Goal: Information Seeking & Learning: Compare options

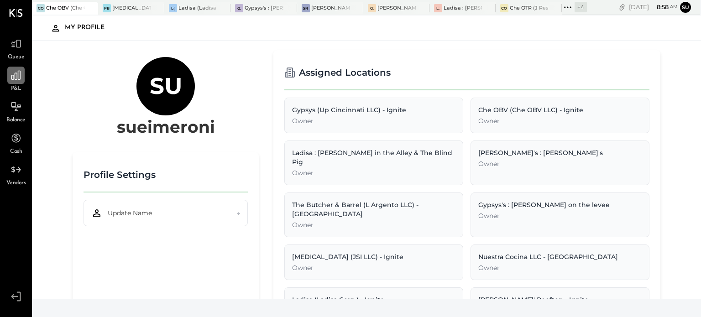
click at [19, 75] on icon at bounding box center [16, 75] width 12 height 12
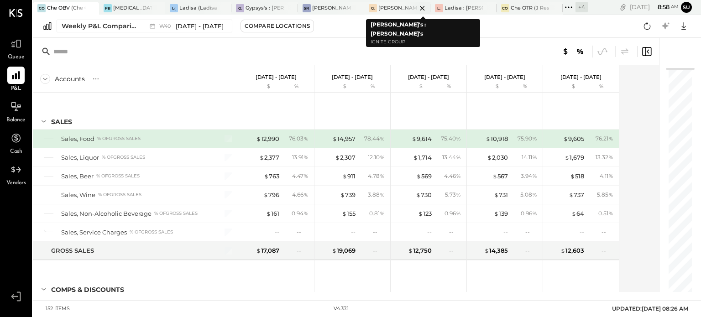
click at [394, 11] on div "G: [PERSON_NAME]'s : [PERSON_NAME]'s" at bounding box center [390, 8] width 52 height 8
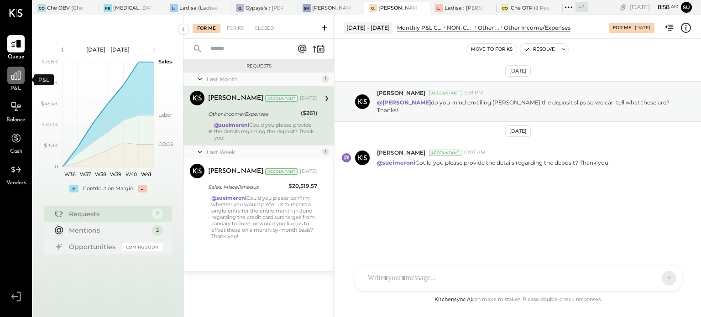
click at [12, 83] on div at bounding box center [15, 75] width 17 height 17
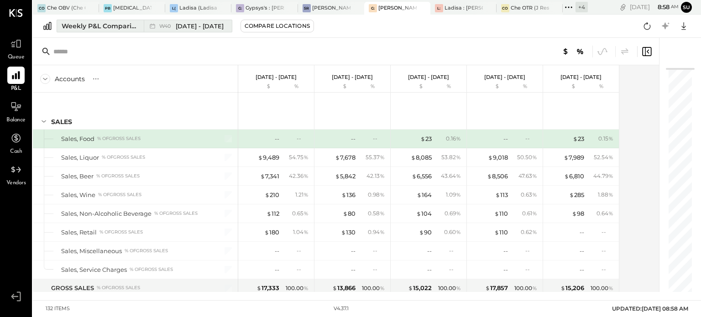
click at [116, 22] on div "Weekly P&L Comparison" at bounding box center [100, 25] width 77 height 9
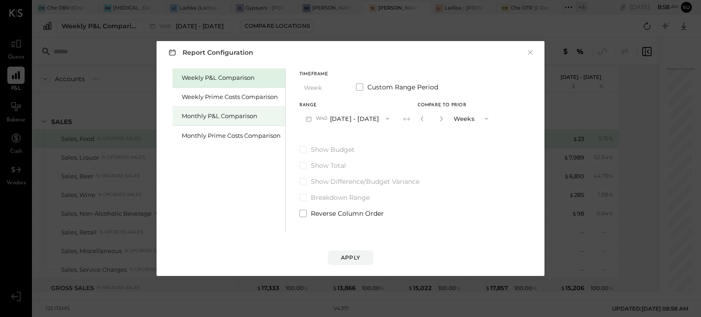
click at [232, 116] on div "Monthly P&L Comparison" at bounding box center [231, 116] width 99 height 9
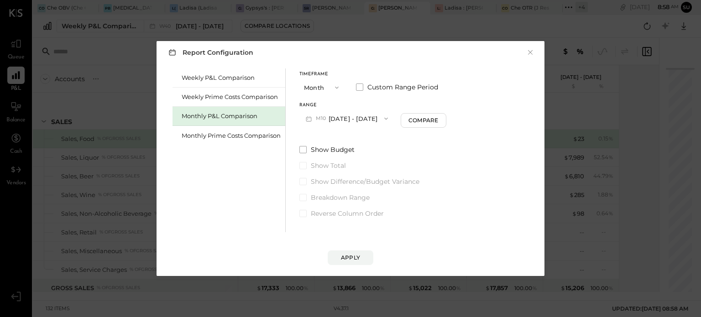
click at [344, 123] on button "M10 [DATE] - [DATE]" at bounding box center [346, 118] width 95 height 17
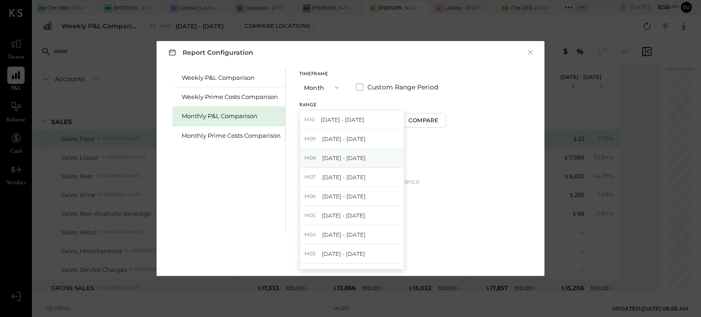
click at [349, 156] on span "[DATE] - [DATE]" at bounding box center [343, 158] width 43 height 8
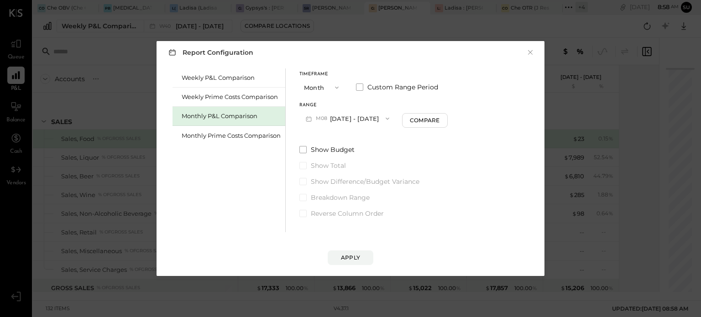
click at [339, 84] on icon "button" at bounding box center [336, 87] width 7 height 7
click at [316, 115] on div "YTD" at bounding box center [322, 120] width 45 height 16
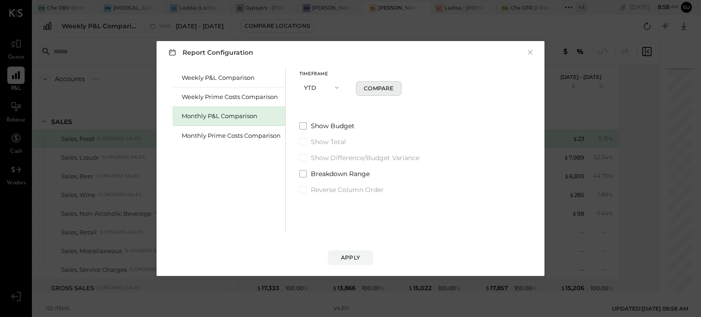
click at [377, 92] on div "Compare" at bounding box center [379, 88] width 30 height 8
click at [391, 87] on icon "button" at bounding box center [391, 87] width 2 height 5
type input "*"
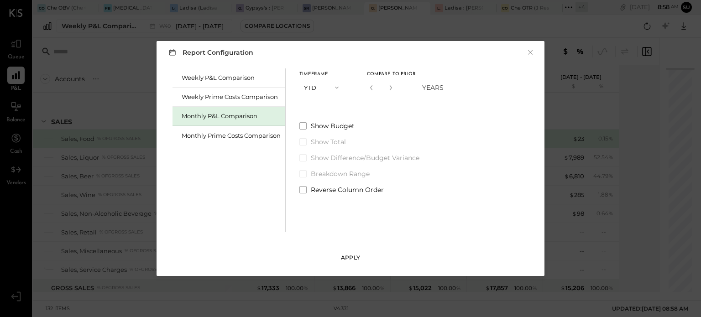
click at [350, 253] on button "Apply" at bounding box center [351, 257] width 46 height 15
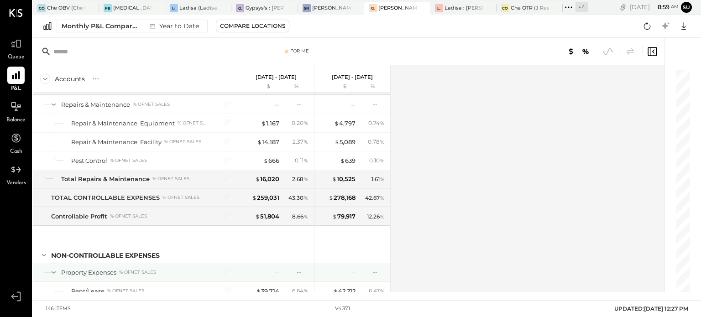
scroll to position [2222, 0]
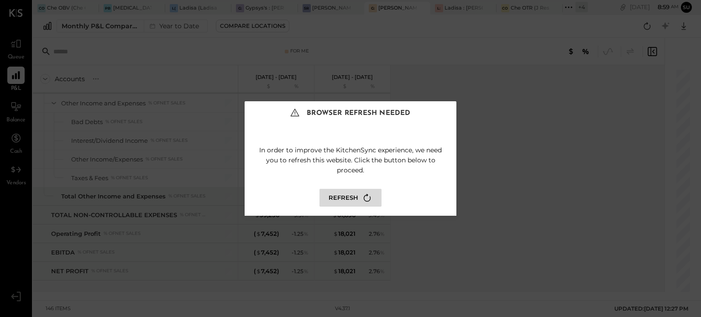
click at [354, 193] on button "Refresh" at bounding box center [350, 198] width 62 height 18
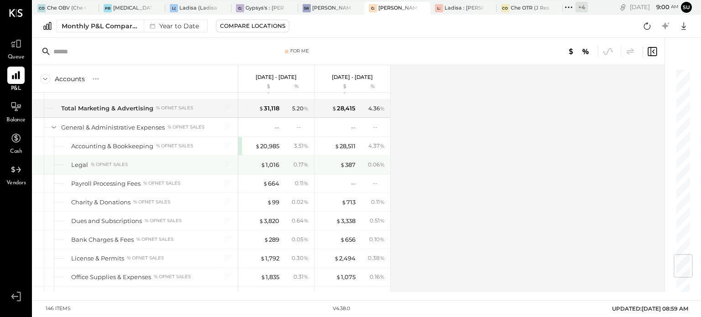
scroll to position [1562, 0]
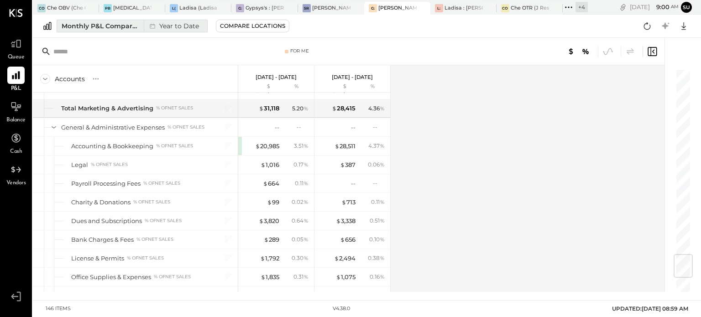
click at [119, 26] on div "Monthly P&L Comparison" at bounding box center [100, 25] width 77 height 9
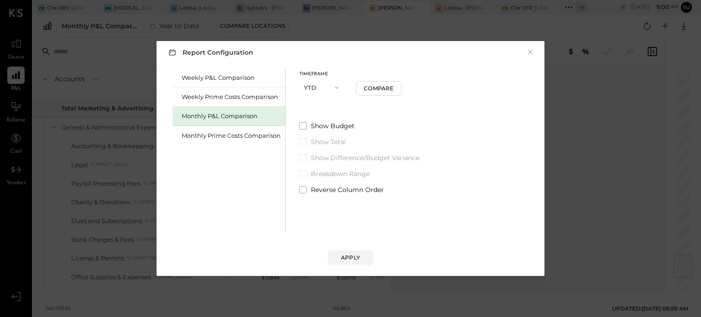
click at [335, 85] on icon "button" at bounding box center [336, 87] width 7 height 7
click at [410, 135] on div "Show Budget Show Total Show Difference/Budget Variance Breakdown Range Reverse …" at bounding box center [359, 157] width 120 height 73
click at [252, 118] on div "Monthly P&L Comparison" at bounding box center [231, 116] width 99 height 9
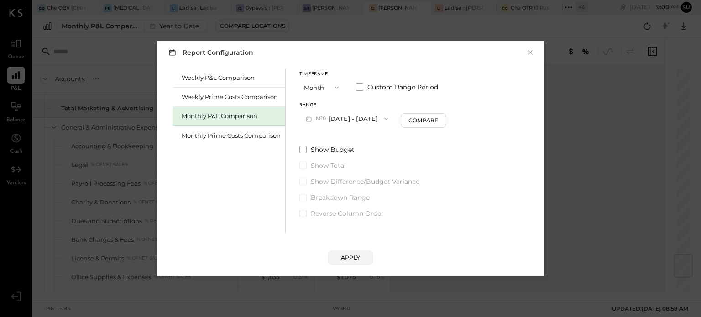
click at [339, 122] on button "M10 [DATE] - [DATE]" at bounding box center [346, 118] width 95 height 17
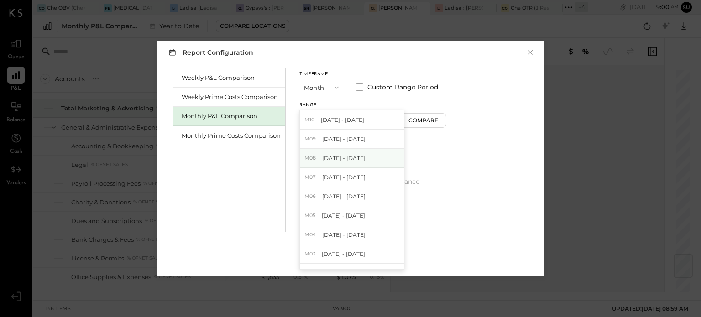
click at [349, 157] on span "[DATE] - [DATE]" at bounding box center [343, 158] width 43 height 8
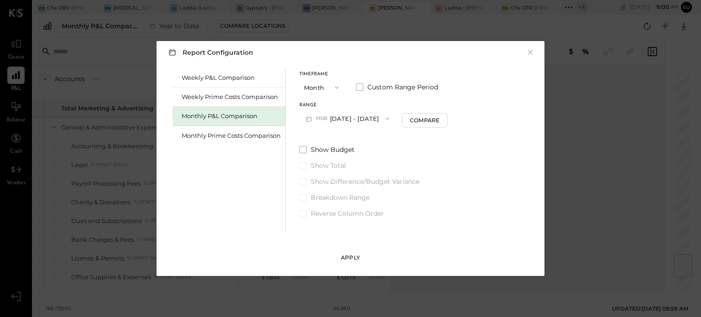
click at [350, 255] on div "Apply" at bounding box center [350, 258] width 19 height 8
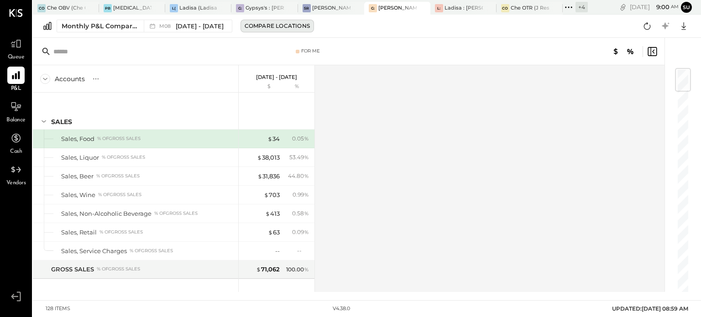
click at [250, 29] on div "Compare Locations" at bounding box center [277, 26] width 65 height 8
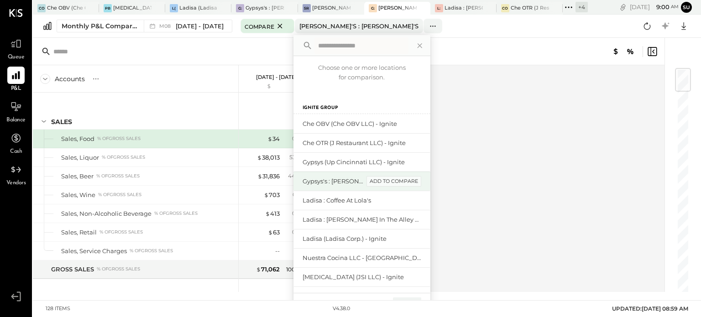
click at [402, 178] on div "add to compare" at bounding box center [393, 181] width 55 height 11
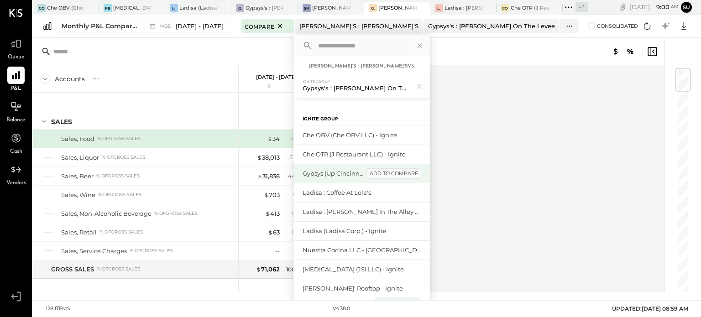
click at [410, 170] on div "add to compare" at bounding box center [393, 173] width 55 height 11
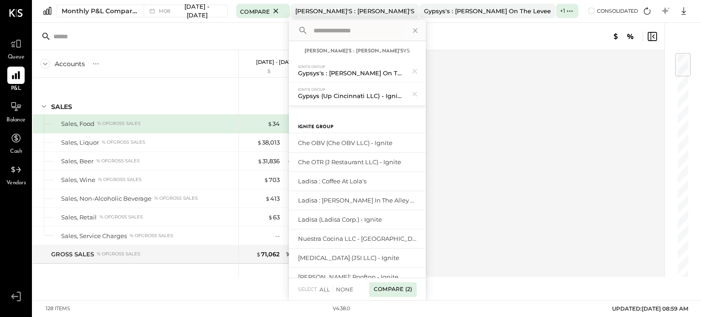
click at [396, 286] on div "Compare (2)" at bounding box center [392, 289] width 47 height 15
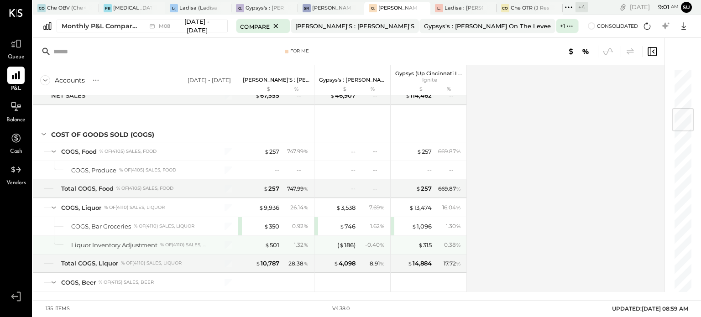
scroll to position [340, 0]
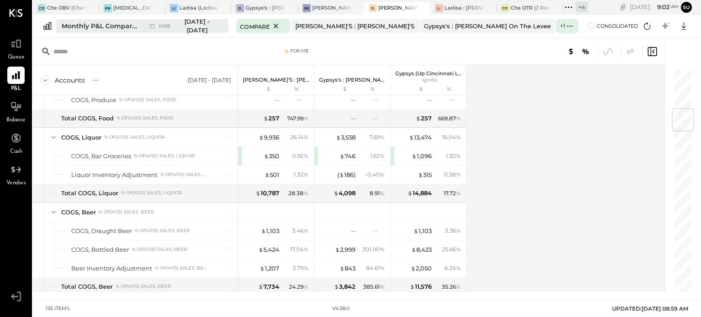
click at [136, 25] on div "Monthly P&L Comparison" at bounding box center [100, 25] width 77 height 9
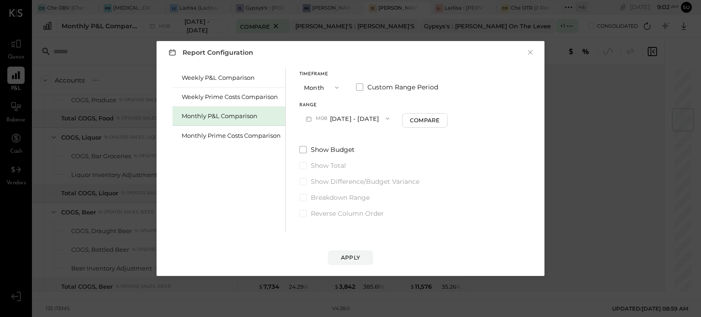
click at [338, 85] on icon "button" at bounding box center [336, 87] width 7 height 7
click at [322, 115] on div "YTD" at bounding box center [322, 120] width 45 height 16
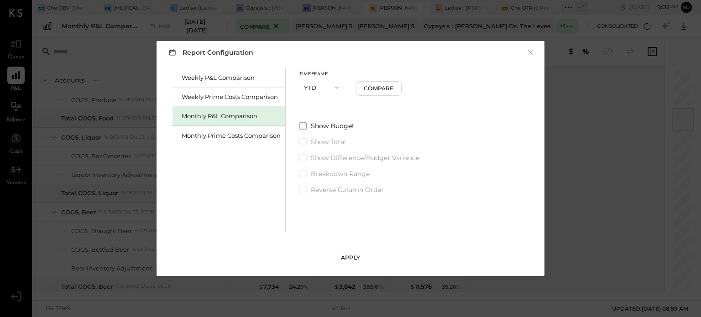
click at [349, 254] on div "Apply" at bounding box center [350, 258] width 19 height 8
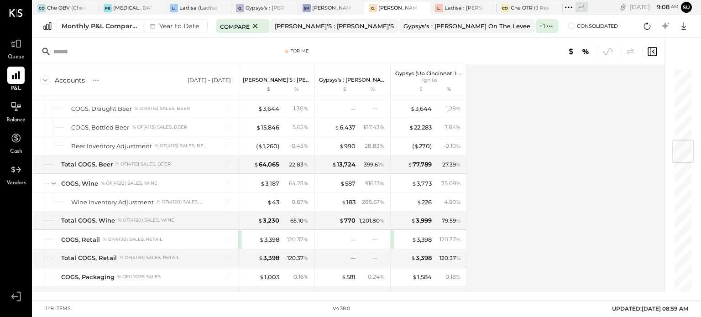
scroll to position [606, 0]
